Goal: Task Accomplishment & Management: Complete application form

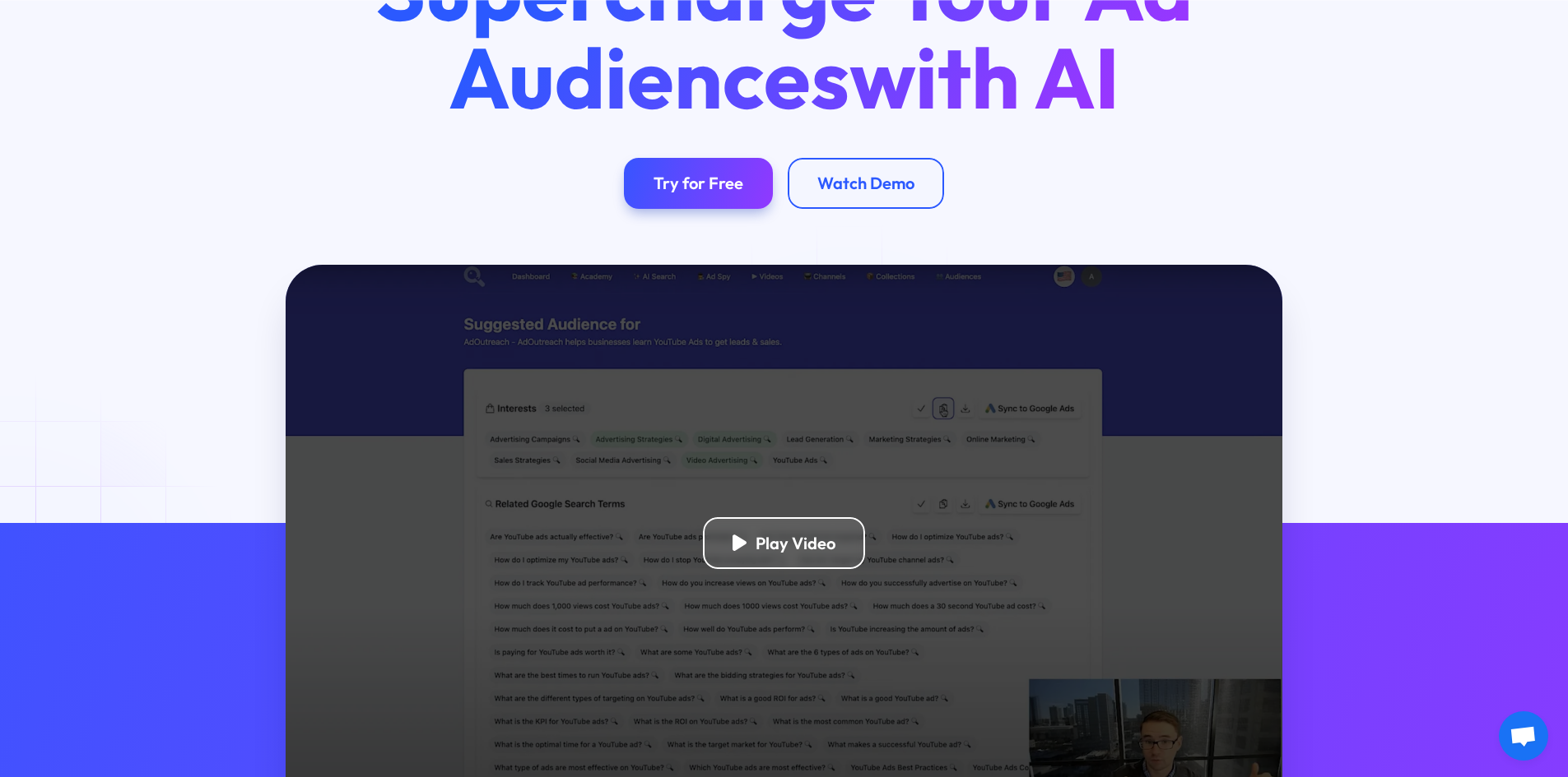
scroll to position [411, 0]
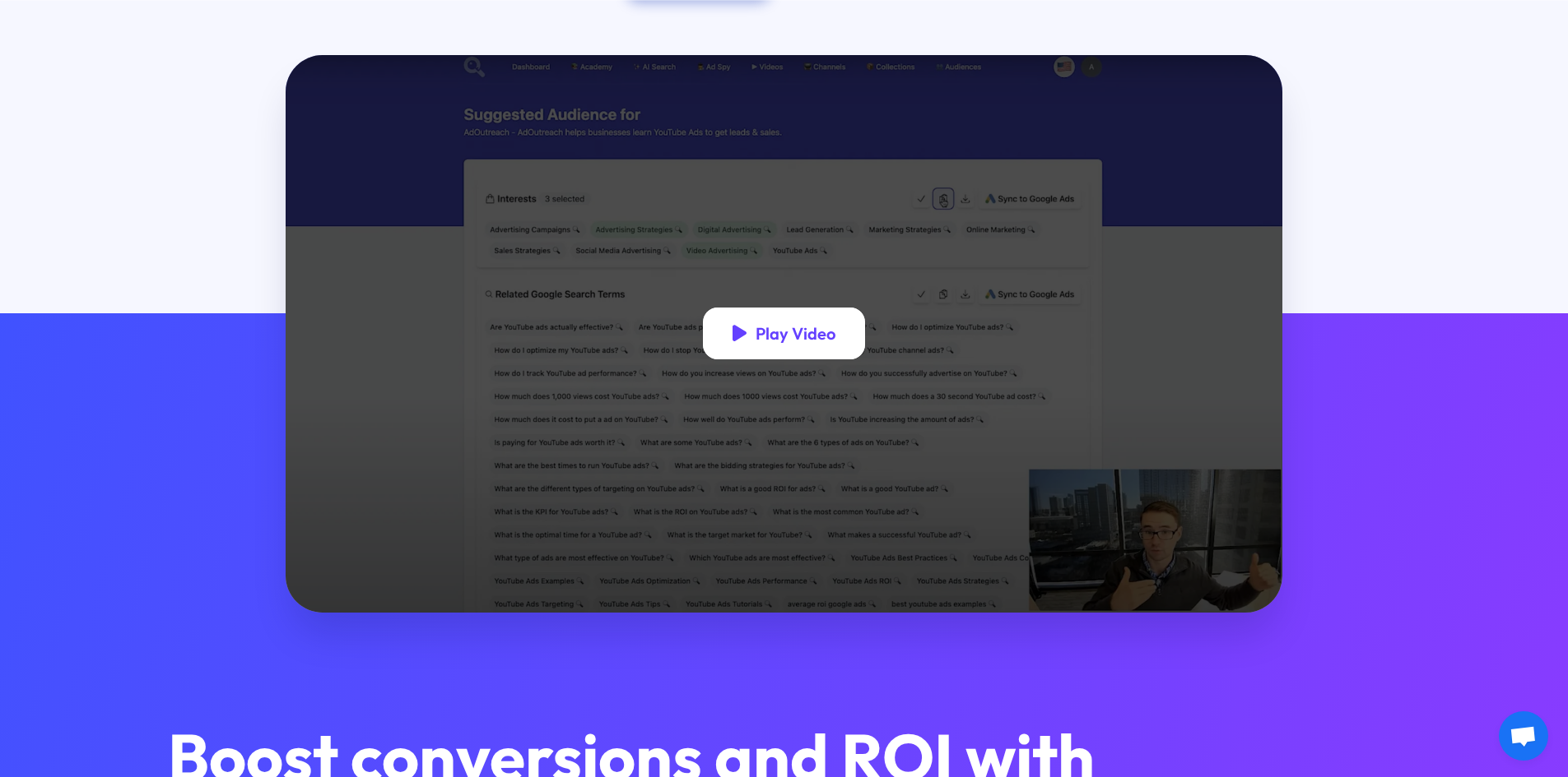
click at [782, 344] on div "Play Video" at bounding box center [795, 333] width 80 height 21
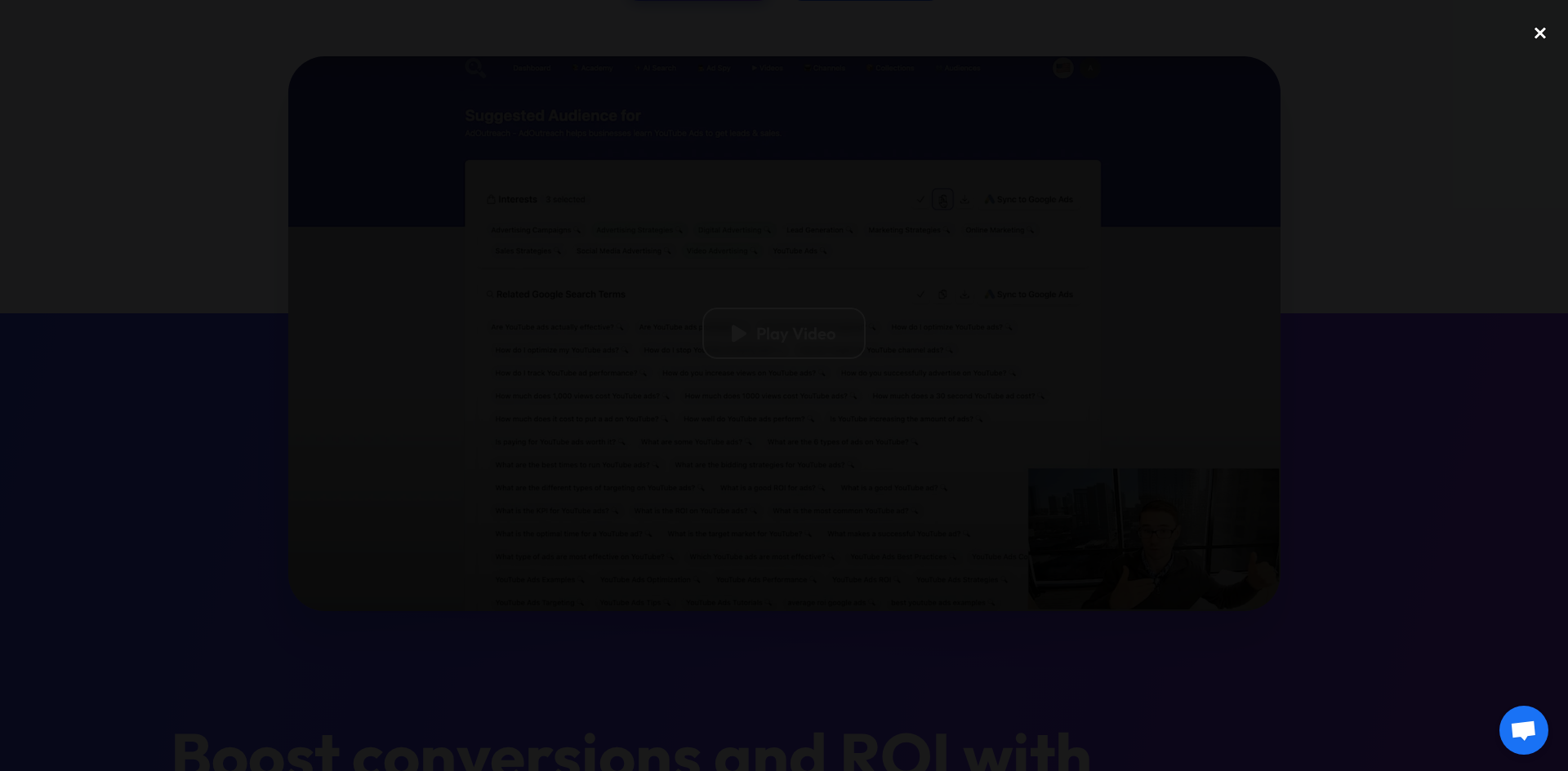
click at [1545, 30] on div "close lightbox" at bounding box center [1540, 33] width 56 height 36
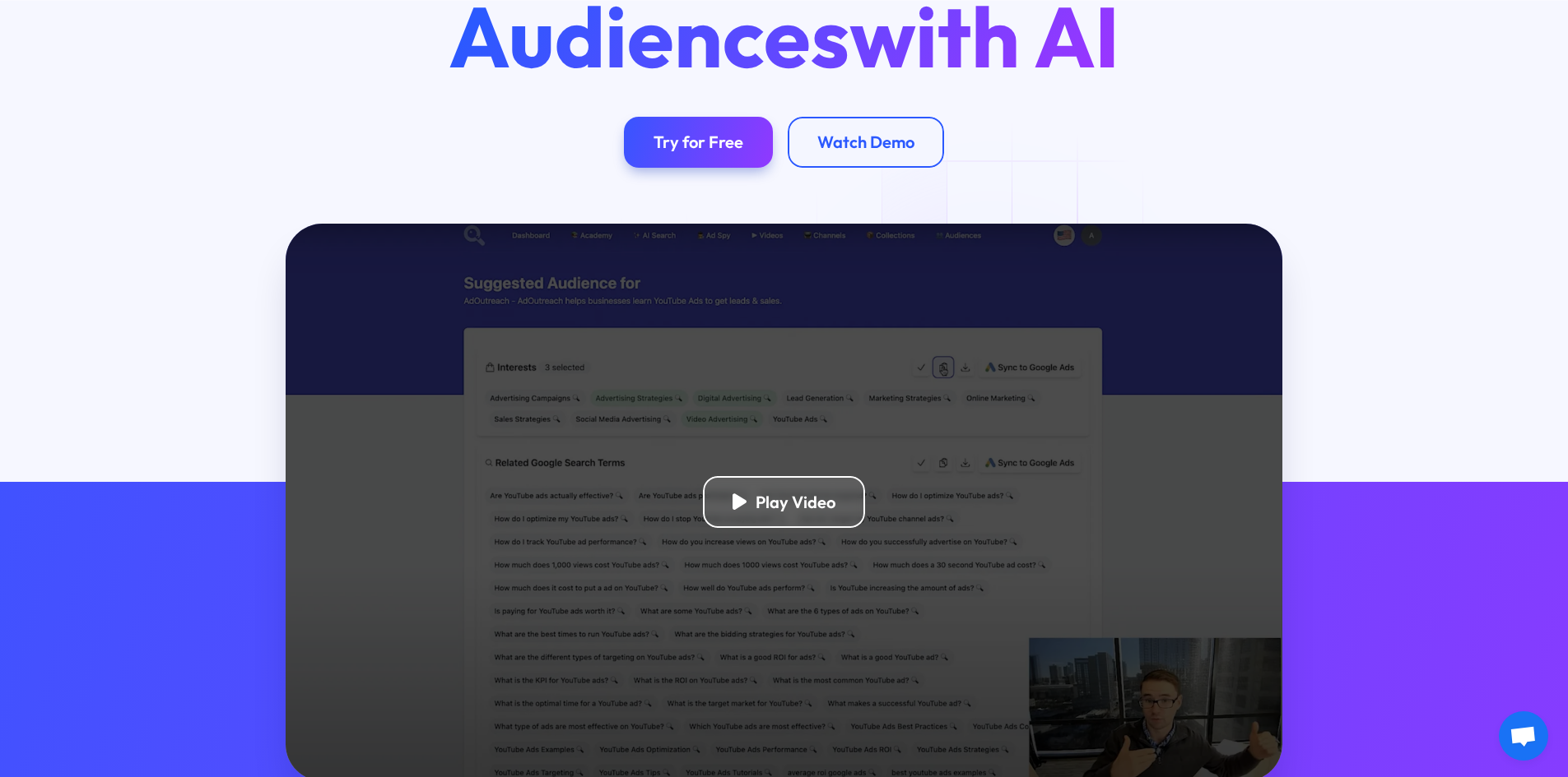
scroll to position [0, 0]
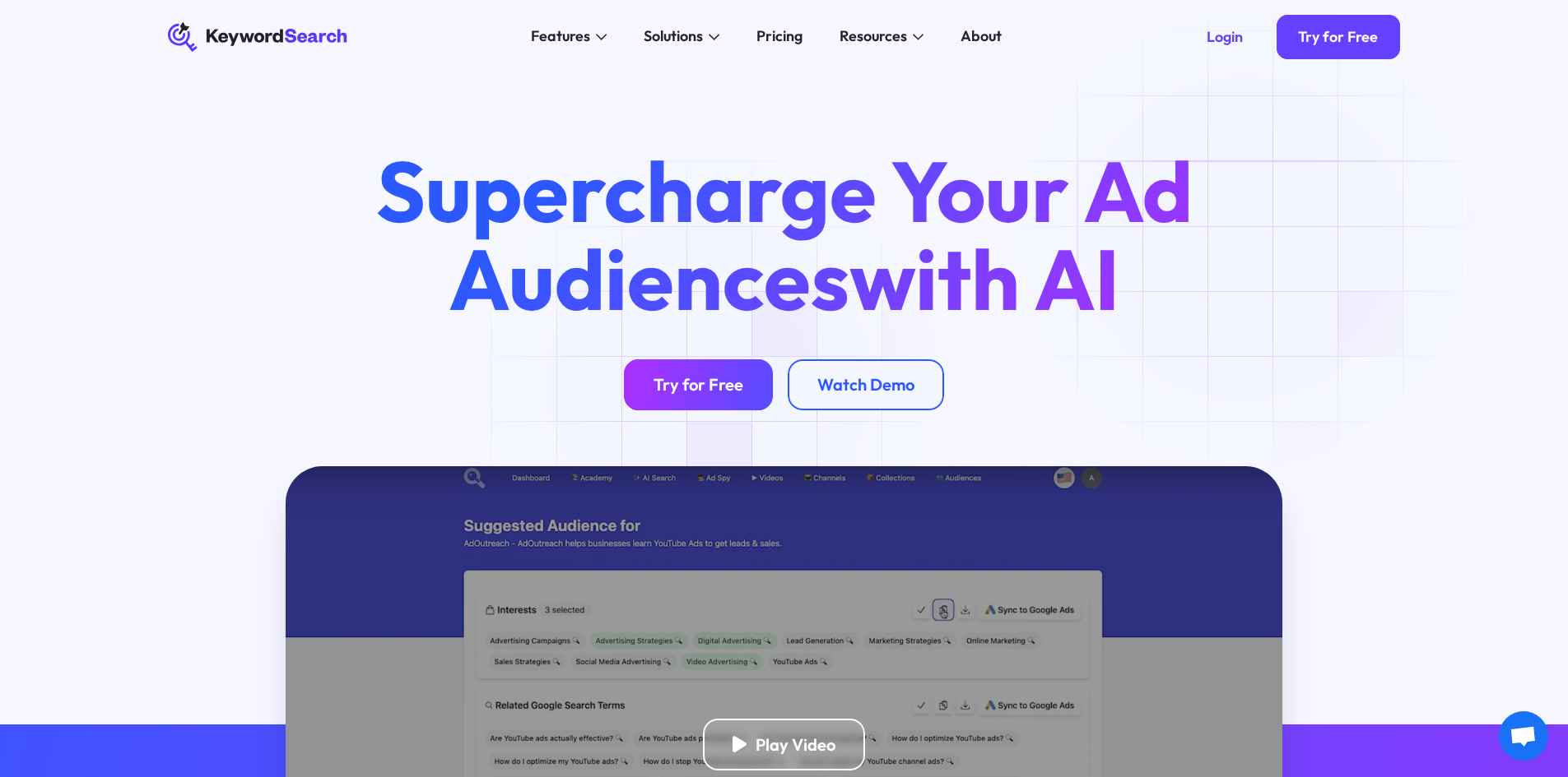
click at [714, 382] on div "Try for Free" at bounding box center [698, 385] width 90 height 21
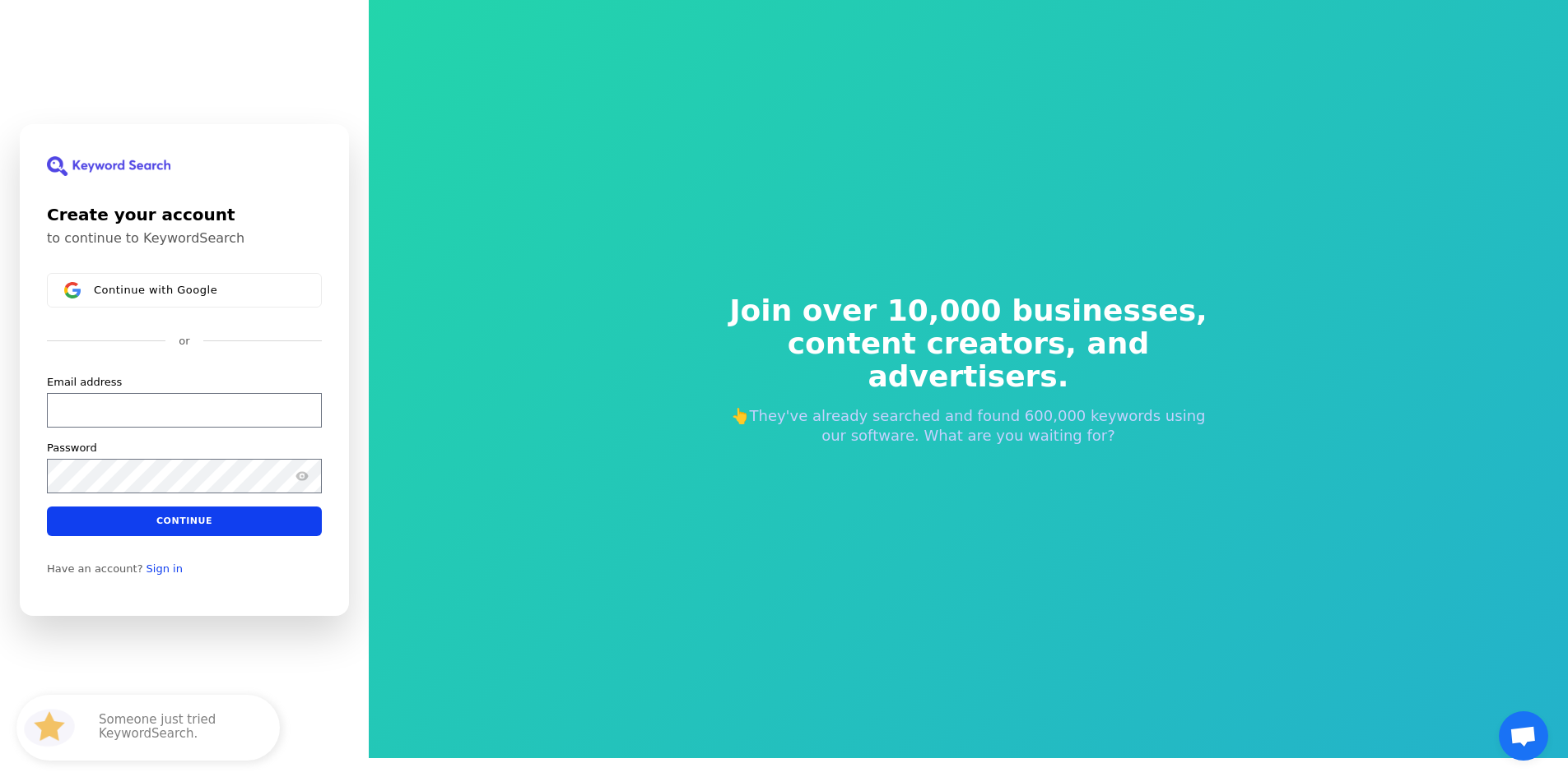
scroll to position [20, 0]
